Goal: Task Accomplishment & Management: Manage account settings

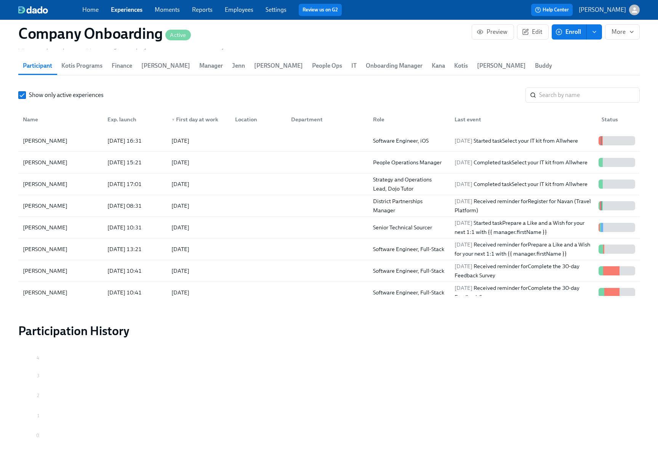
scroll to position [413, 0]
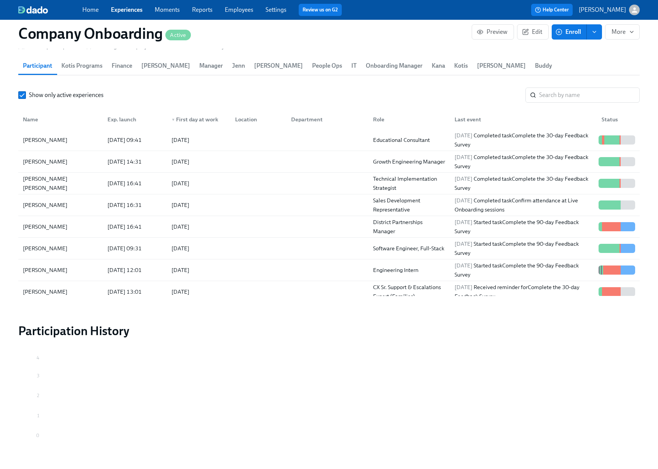
click at [421, 11] on div "Help Center [PERSON_NAME]" at bounding box center [500, 10] width 279 height 12
click at [568, 30] on span "Enroll" at bounding box center [569, 32] width 24 height 8
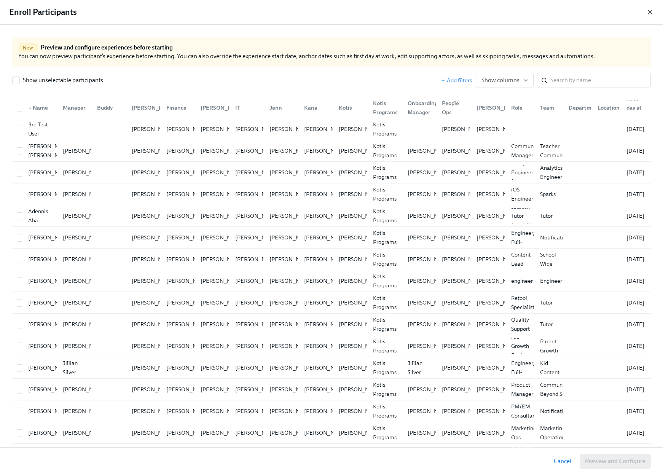
click at [650, 9] on icon "button" at bounding box center [651, 12] width 8 height 8
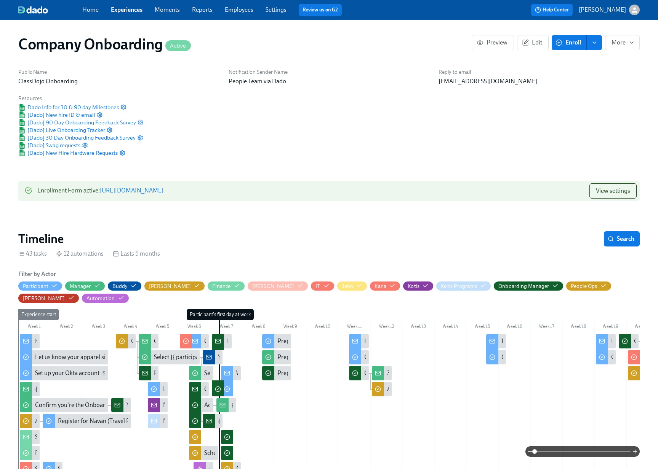
click at [116, 11] on link "Experiences" at bounding box center [127, 9] width 32 height 7
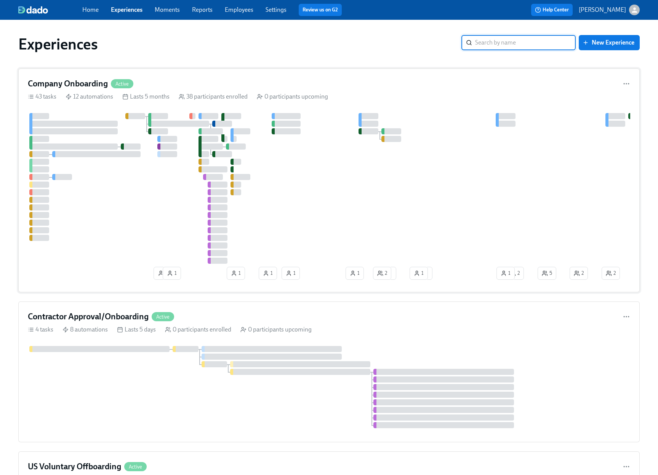
click at [288, 81] on div "Company Onboarding Active" at bounding box center [329, 83] width 602 height 11
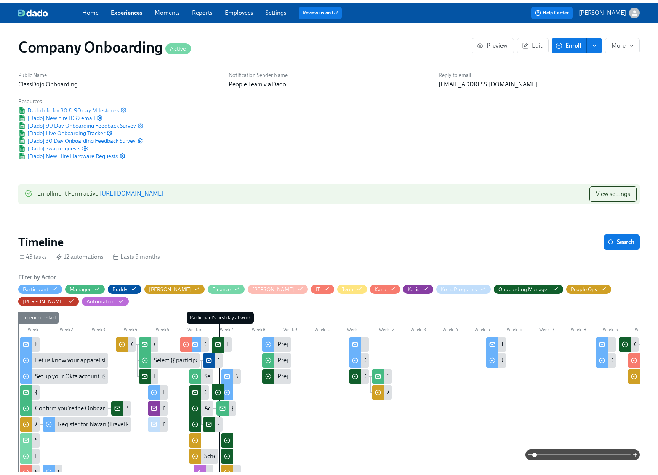
scroll to position [0, 15398]
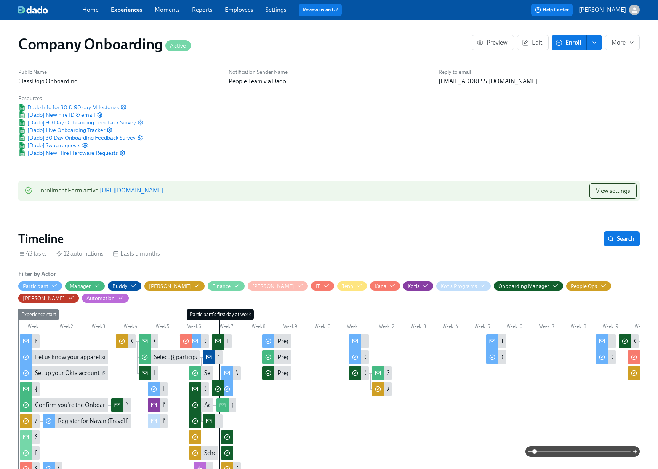
click at [236, 8] on link "Employees" at bounding box center [239, 9] width 29 height 7
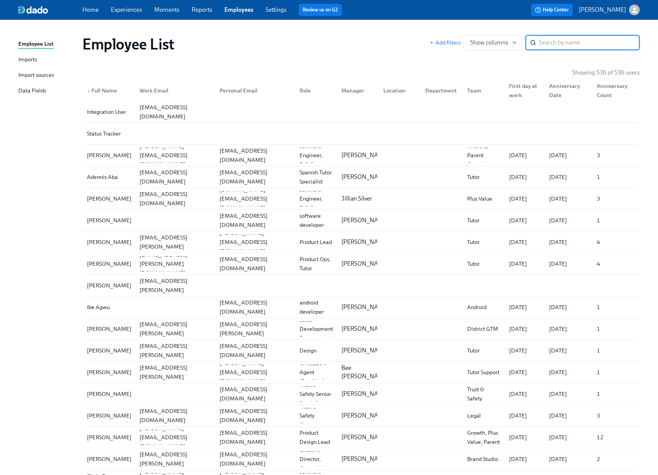
click at [37, 59] on div "Imports" at bounding box center [27, 60] width 19 height 10
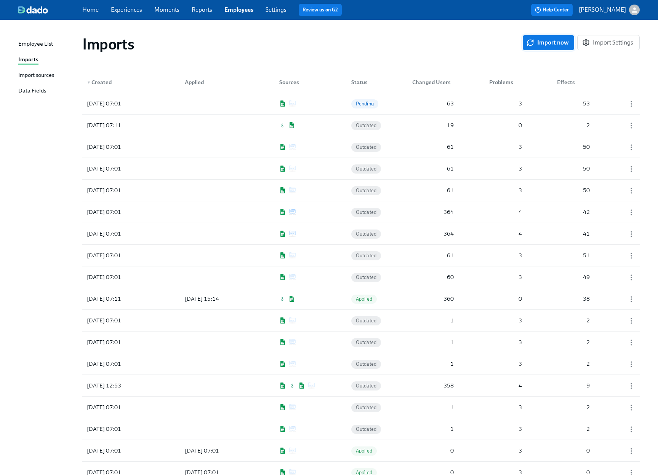
click at [546, 43] on span "Import now" at bounding box center [548, 43] width 41 height 8
click at [211, 102] on div at bounding box center [213, 103] width 69 height 15
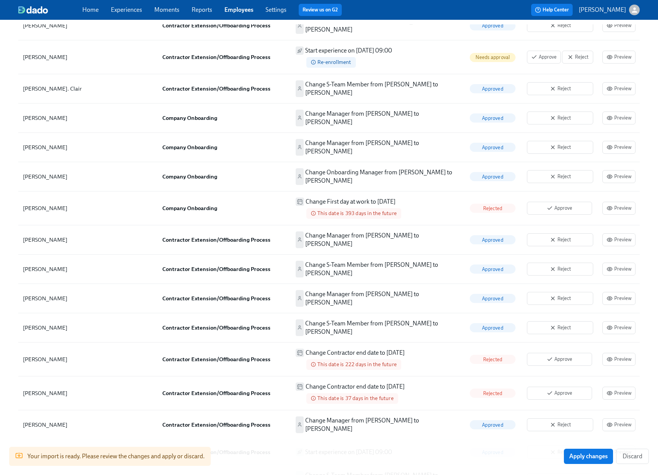
scroll to position [559, 0]
